Goal: Check status: Check status

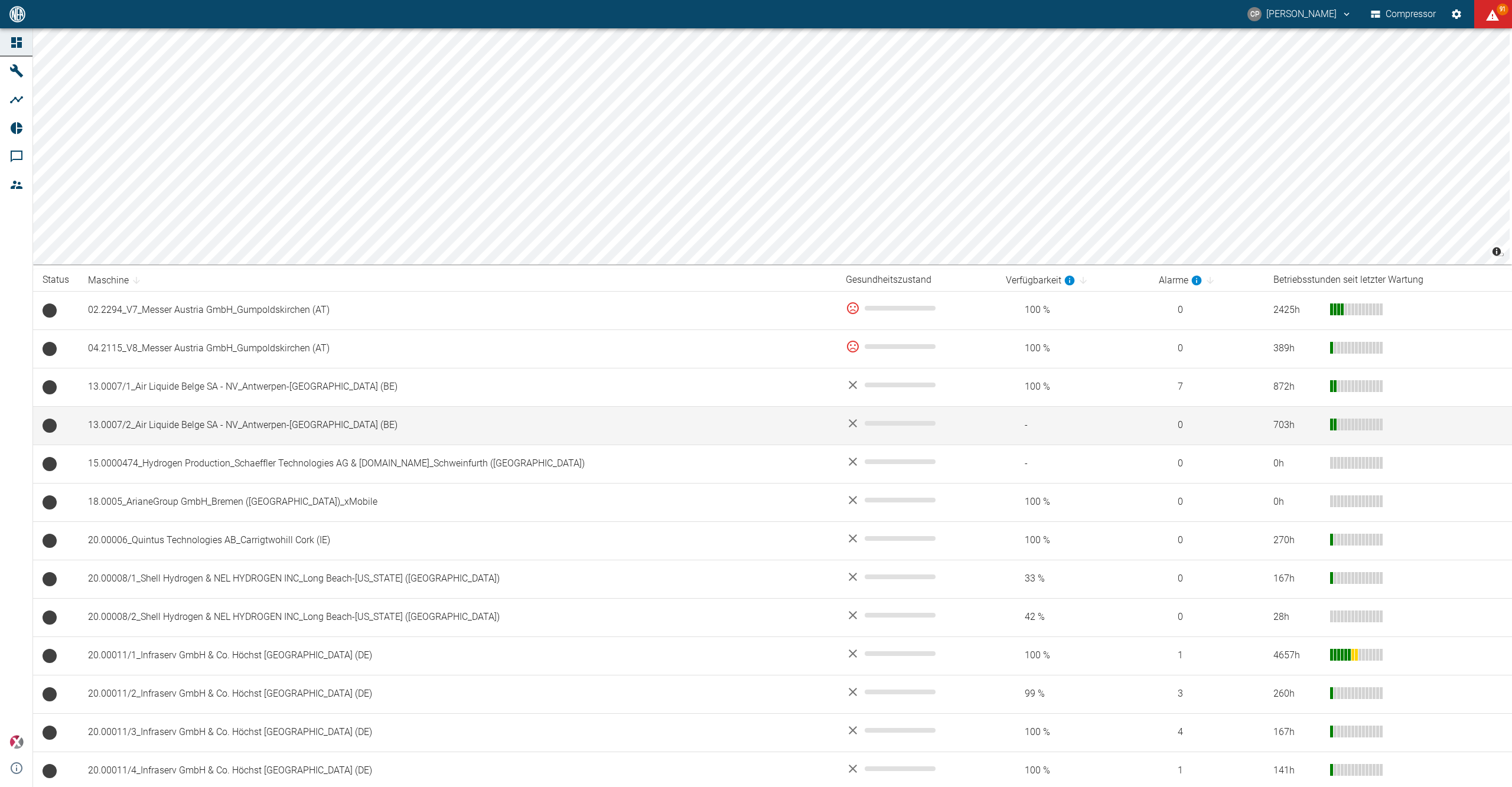
click at [190, 421] on td "13.0007/2_Air Liquide Belge SA - NV_Antwerpen-[GEOGRAPHIC_DATA] (BE)" at bounding box center [457, 425] width 758 height 38
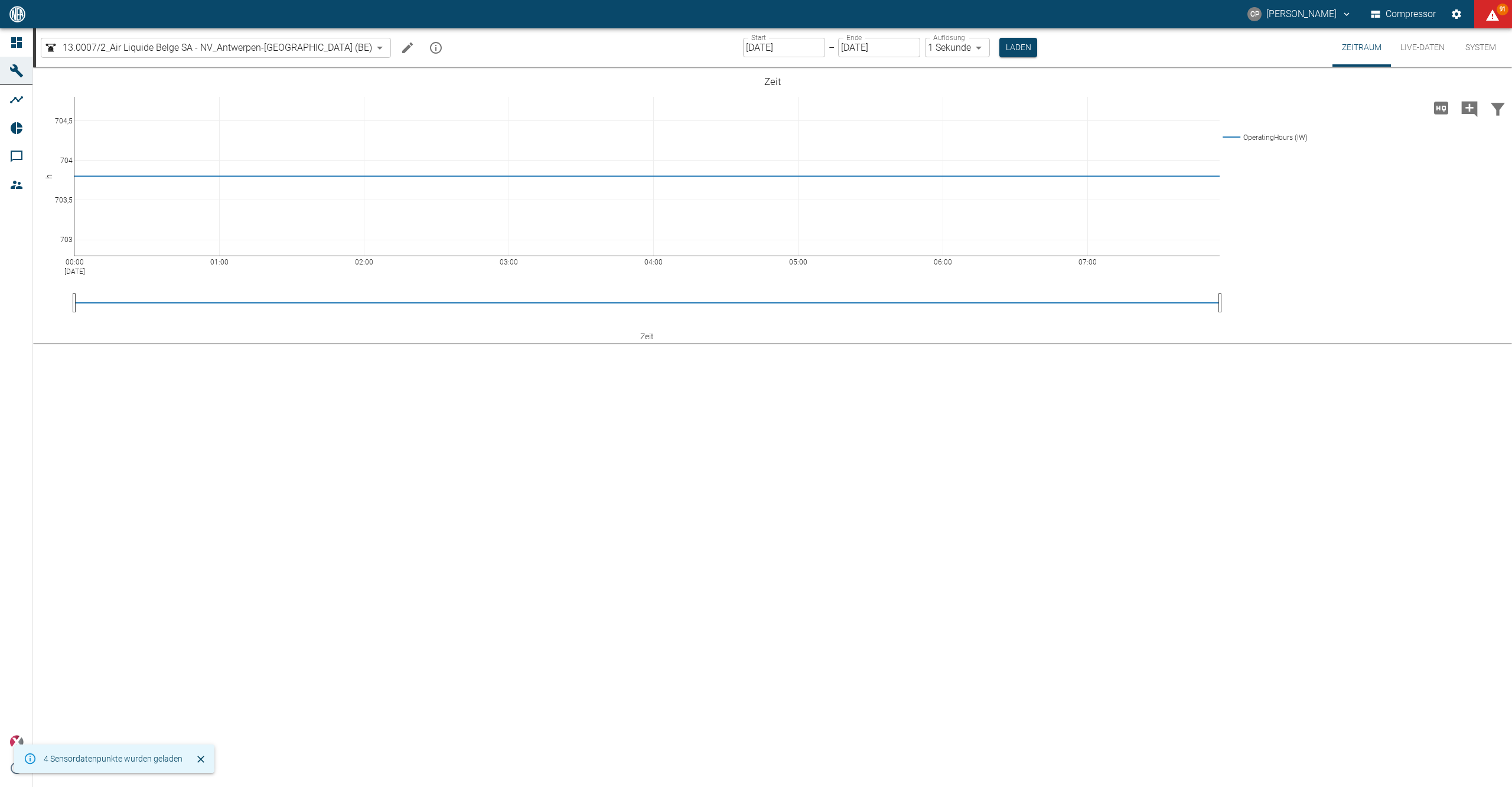
click at [1414, 43] on button "Live-Daten" at bounding box center [1423, 47] width 63 height 38
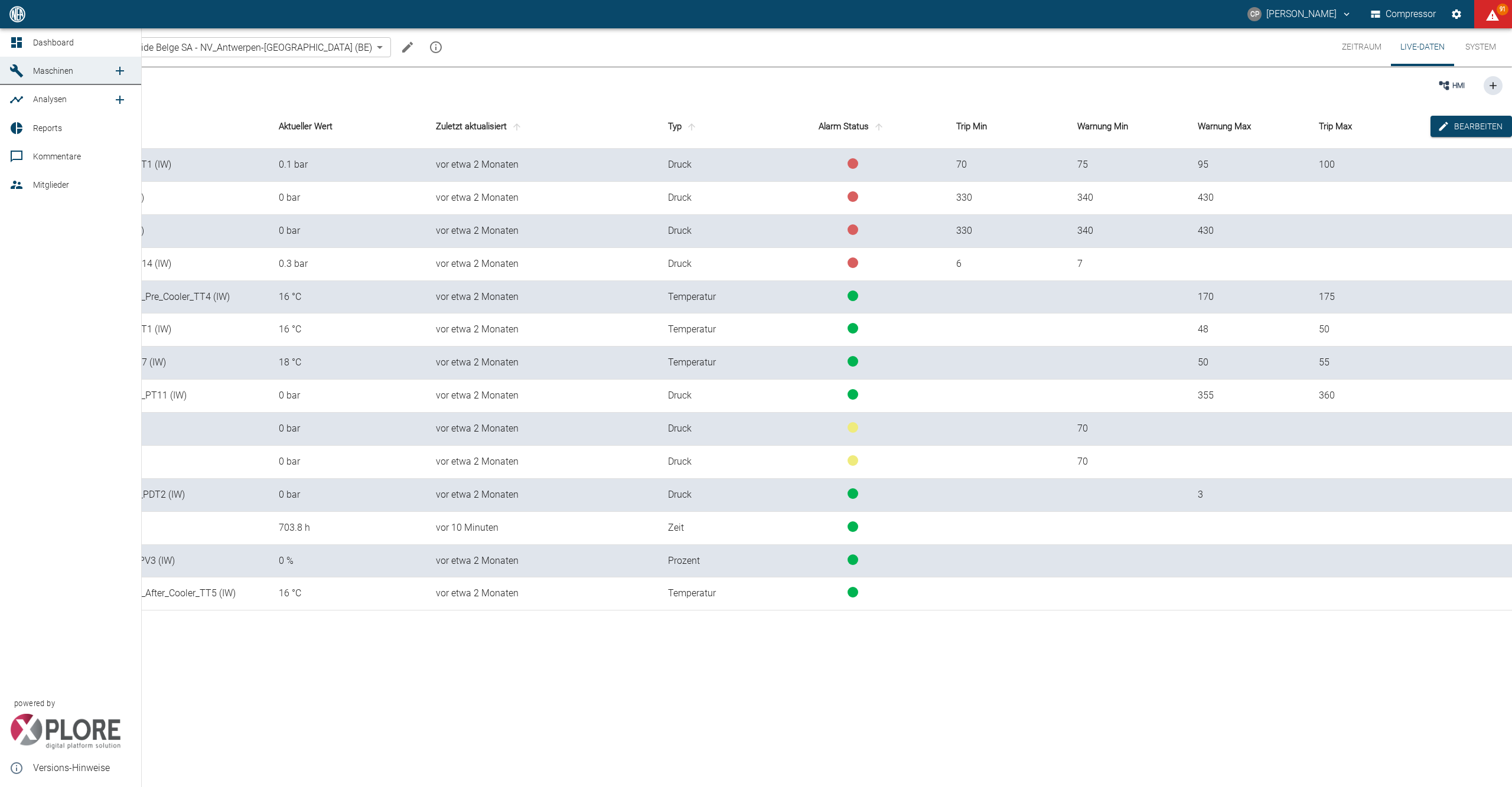
click at [22, 39] on icon at bounding box center [16, 42] width 14 height 14
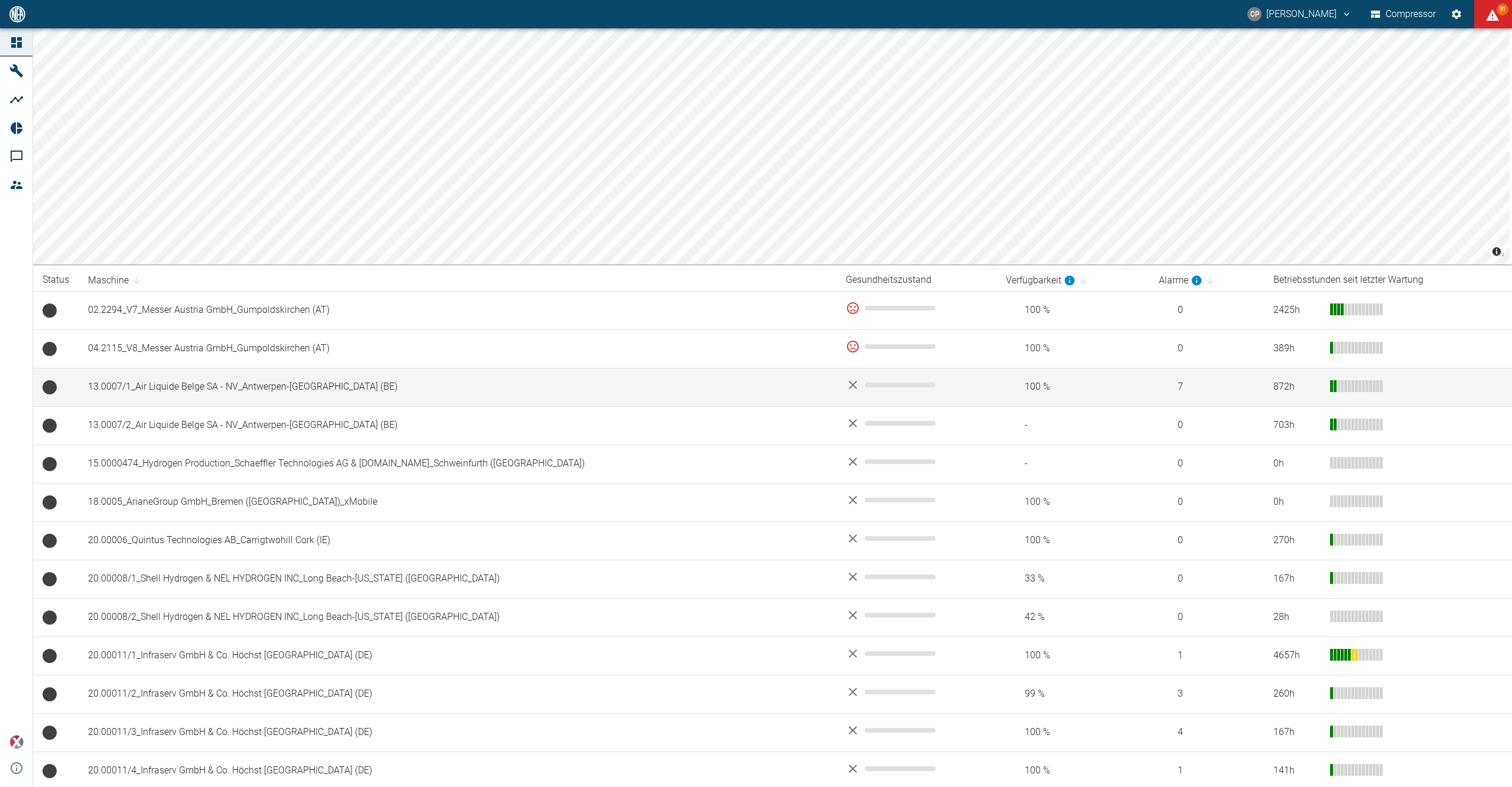
click at [192, 371] on td "13.0007/1_Air Liquide Belge SA - NV_Antwerpen-[GEOGRAPHIC_DATA] (BE)" at bounding box center [457, 387] width 758 height 38
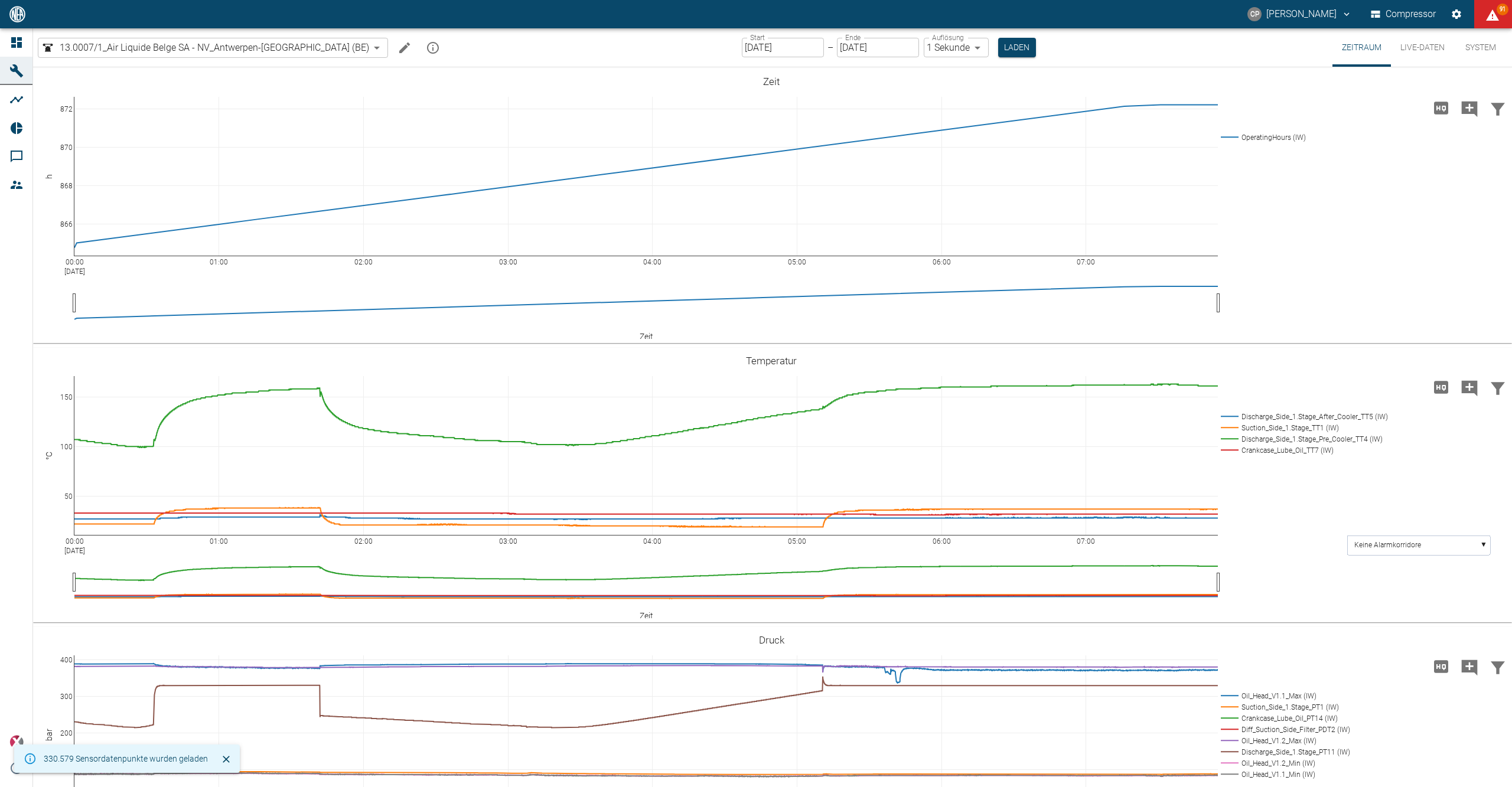
click at [1440, 40] on button "Live-Daten" at bounding box center [1423, 47] width 63 height 38
